Goal: Obtain resource: Obtain resource

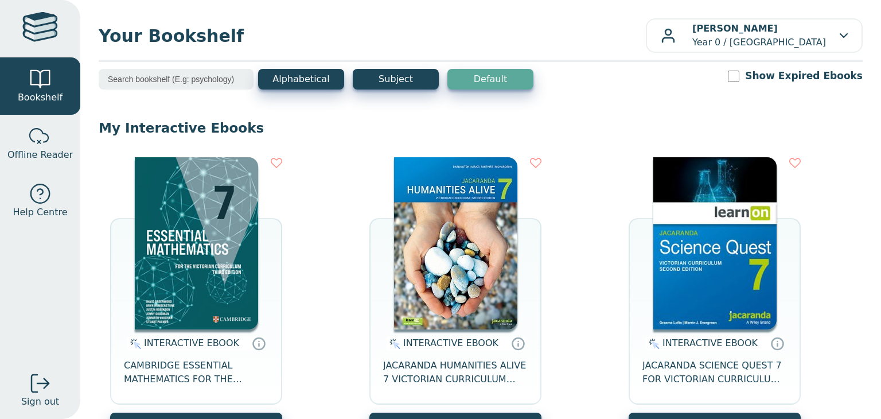
click at [192, 246] on img at bounding box center [196, 243] width 123 height 172
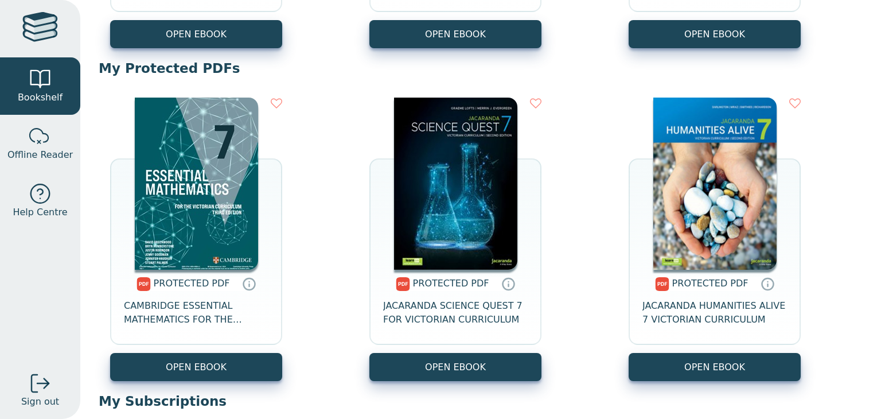
scroll to position [336, 0]
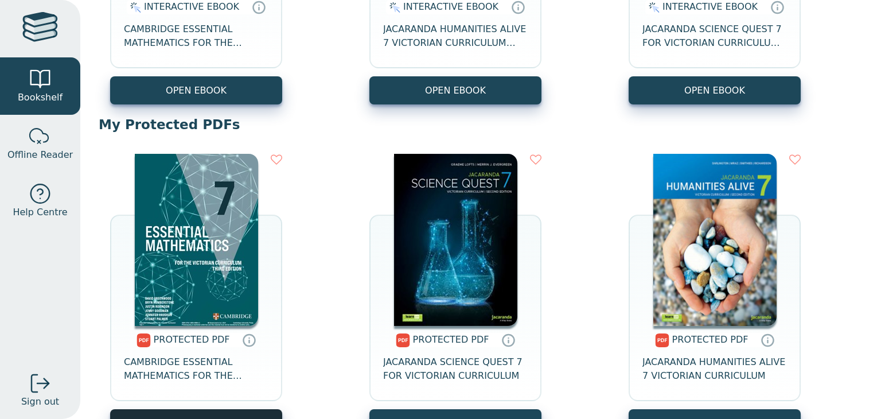
click at [231, 412] on link "OPEN EBOOK" at bounding box center [196, 423] width 172 height 28
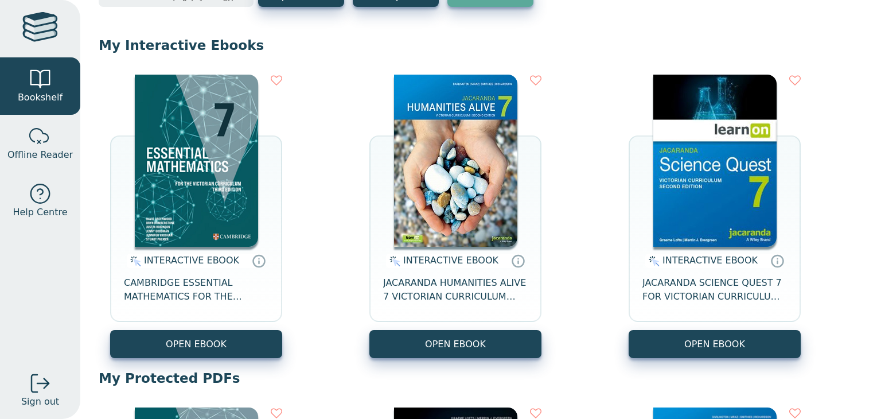
scroll to position [85, 0]
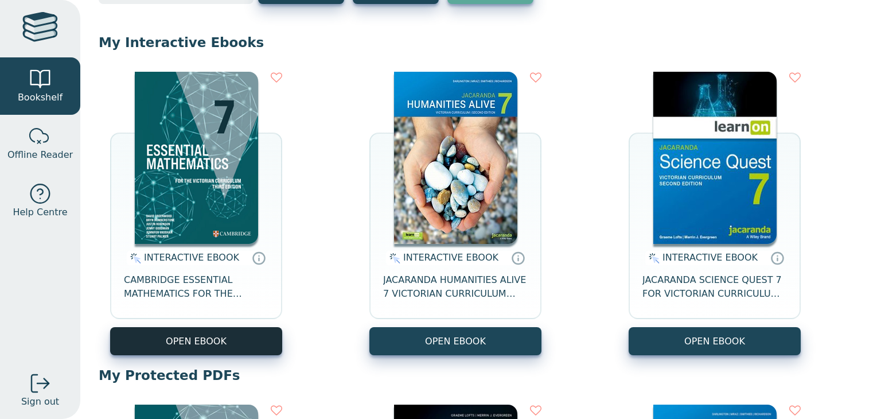
click at [138, 338] on button "OPEN EBOOK" at bounding box center [196, 341] width 172 height 28
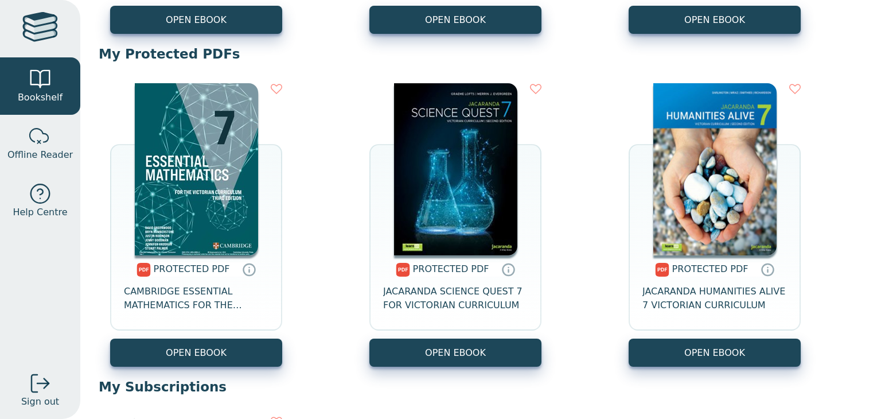
scroll to position [405, 0]
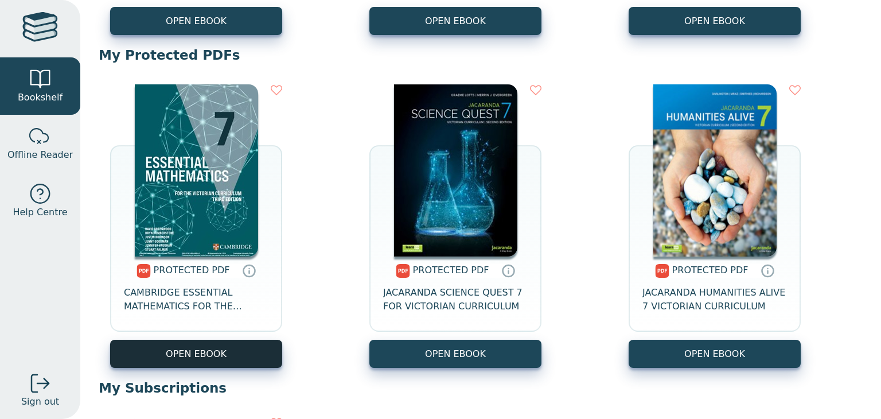
click at [249, 345] on link "OPEN EBOOK" at bounding box center [196, 353] width 172 height 28
